Goal: Task Accomplishment & Management: Manage account settings

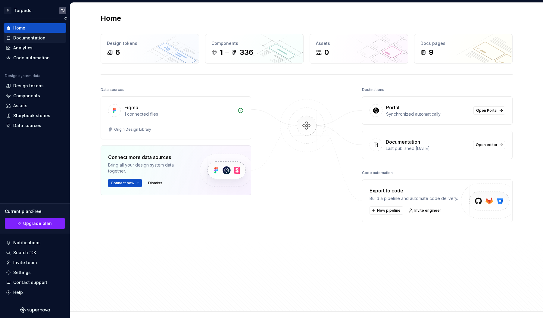
click at [41, 38] on div "Documentation" at bounding box center [29, 38] width 32 height 6
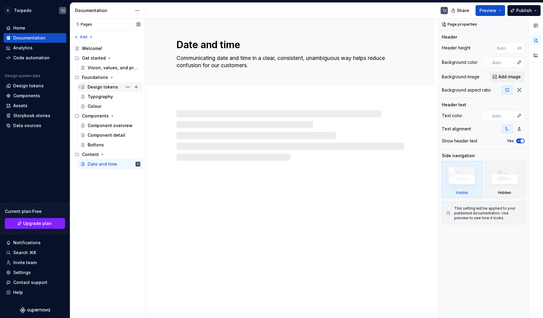
click at [102, 90] on div "Design tokens" at bounding box center [114, 87] width 53 height 8
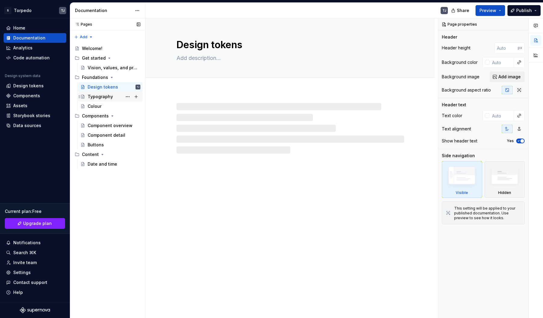
click at [103, 97] on div "Typography" at bounding box center [100, 97] width 25 height 6
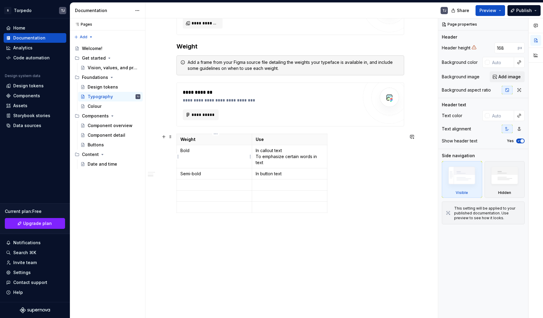
scroll to position [698, 0]
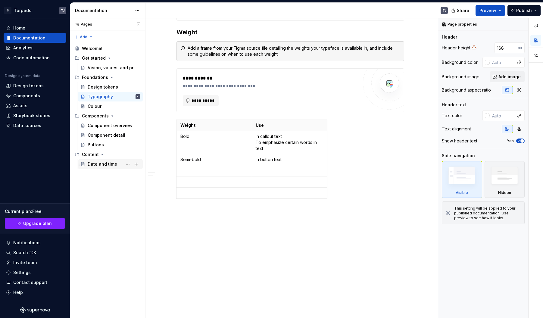
click at [104, 168] on div "Date and time" at bounding box center [114, 164] width 53 height 8
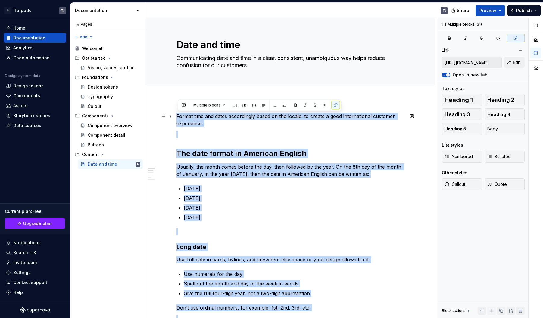
drag, startPoint x: 342, startPoint y: 216, endPoint x: 176, endPoint y: 116, distance: 193.8
copy div "Loremi dolo sit ametc adipiscinge seddo ei tem incidi. ut labore e dolo magnaal…"
click at [102, 147] on div "Buttons" at bounding box center [96, 145] width 16 height 6
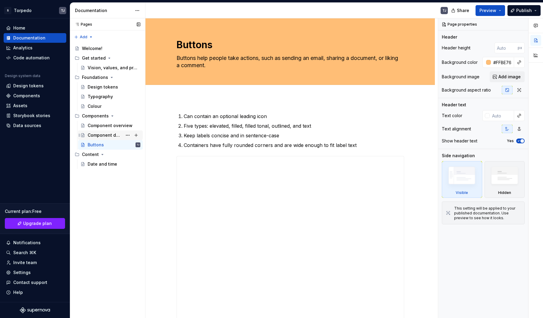
click at [108, 134] on div "Component detail" at bounding box center [105, 135] width 35 height 6
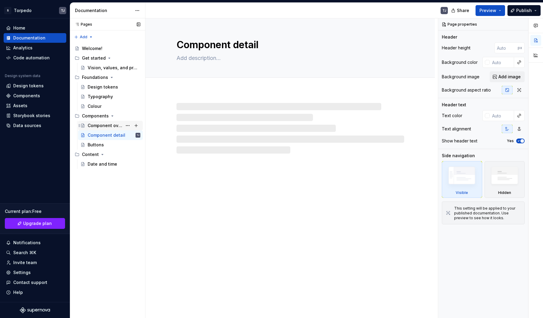
click at [104, 128] on div "Component overview" at bounding box center [105, 126] width 35 height 6
click at [102, 70] on div "Vision, values, and principles" at bounding box center [105, 68] width 35 height 6
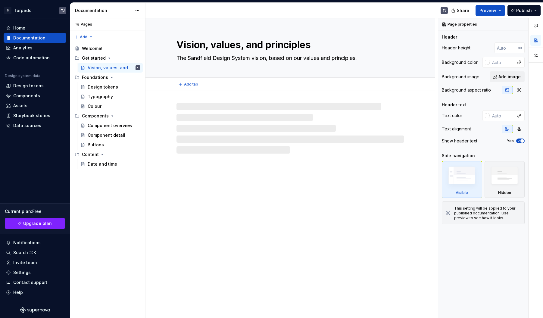
click at [223, 56] on textarea "The Sandfield Design System vision, based on our values and principles." at bounding box center [289, 58] width 228 height 10
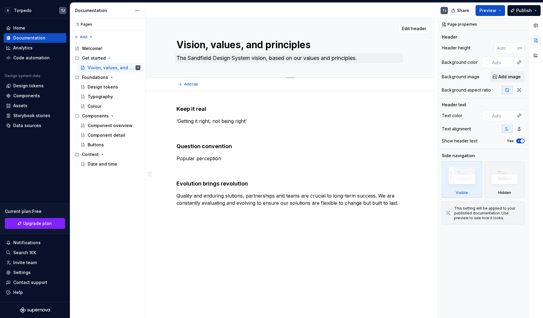
drag, startPoint x: 180, startPoint y: 46, endPoint x: 377, endPoint y: 63, distance: 197.5
click at [377, 63] on div "Vision, values, and principles The Sandfield Design System vision, based on our…" at bounding box center [291, 47] width 228 height 59
click at [207, 58] on textarea "The Sandfield Design System vision, based on our values and principles." at bounding box center [289, 58] width 228 height 10
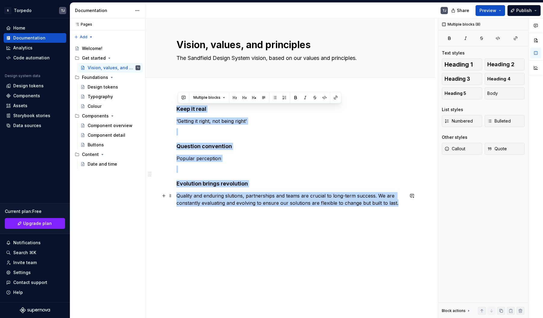
drag, startPoint x: 178, startPoint y: 105, endPoint x: 404, endPoint y: 205, distance: 247.2
click at [404, 205] on div "Keep it real ‘Getting it right, not being right’ Question convention Popular pe…" at bounding box center [291, 155] width 228 height 101
copy div "Keep it real ‘Getting it right, not being right’ Question convention Popular pe…"
click at [186, 146] on h4 "Question convention" at bounding box center [291, 146] width 228 height 7
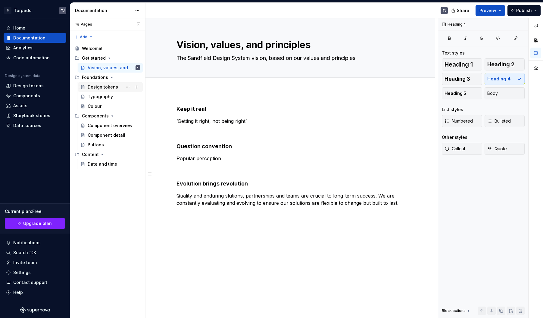
click at [101, 87] on div "Design tokens" at bounding box center [103, 87] width 30 height 6
click at [107, 97] on div "Typography" at bounding box center [100, 97] width 25 height 6
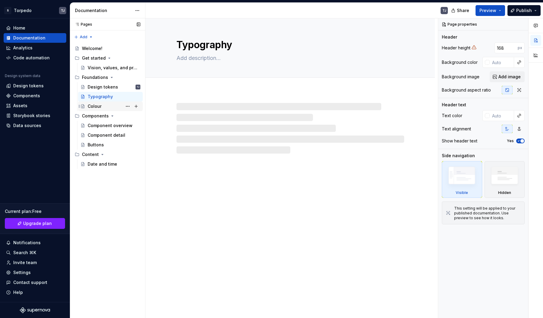
click at [103, 107] on div "Colour" at bounding box center [114, 106] width 53 height 8
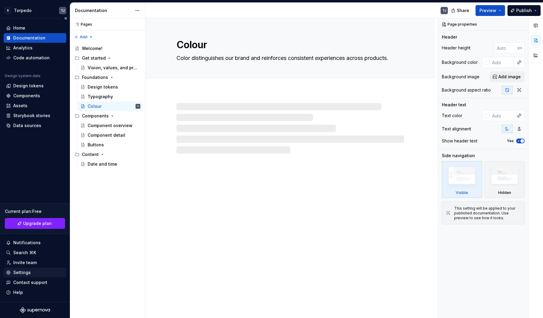
type textarea "*"
click at [28, 273] on div "Settings" at bounding box center [21, 273] width 17 height 6
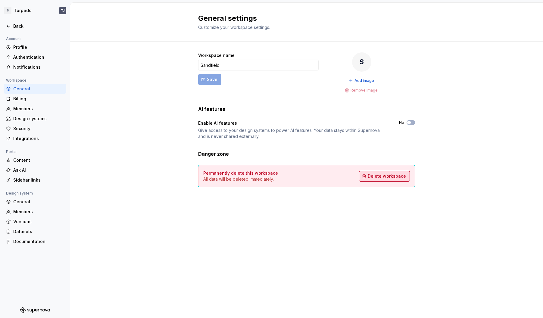
click at [380, 177] on span "Delete workspace" at bounding box center [387, 176] width 38 height 6
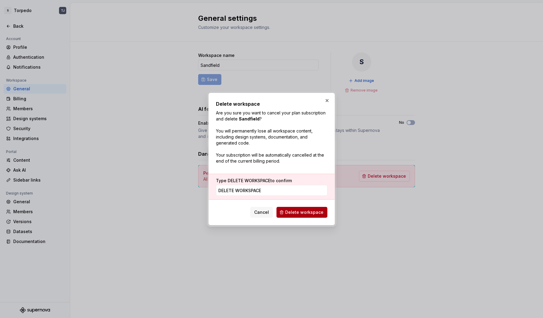
type input "DELETE WORKSPACE"
click at [305, 217] on button "Delete workspace" at bounding box center [302, 212] width 51 height 11
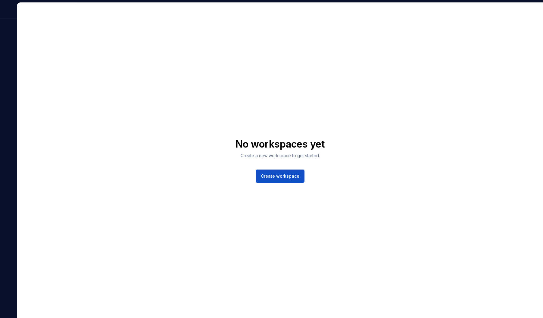
click at [30, 12] on div "No workspaces yet Create a new workspace to get started. Create workspace" at bounding box center [280, 161] width 526 height 316
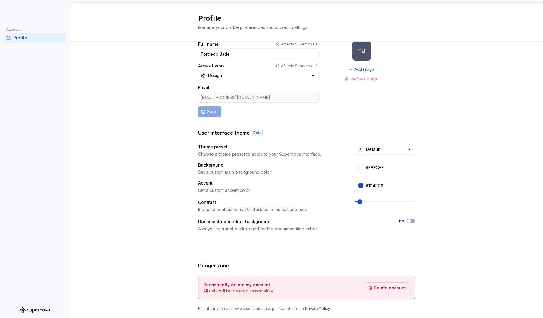
scroll to position [27, 0]
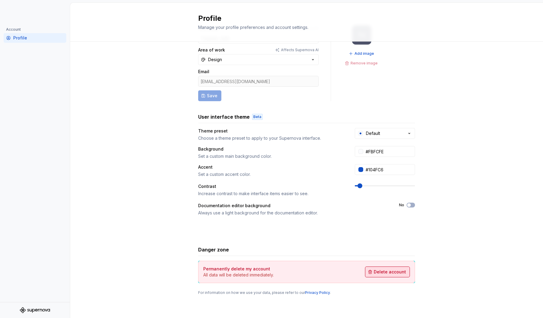
click at [385, 269] on span "Delete account" at bounding box center [390, 272] width 32 height 6
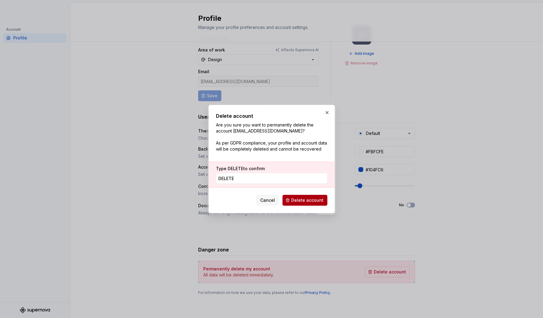
type input "delete"
click at [312, 201] on span "Delete account" at bounding box center [307, 200] width 32 height 6
